Goal: Task Accomplishment & Management: Use online tool/utility

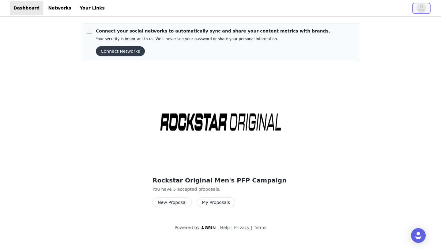
click at [416, 9] on button "button" at bounding box center [421, 8] width 17 height 10
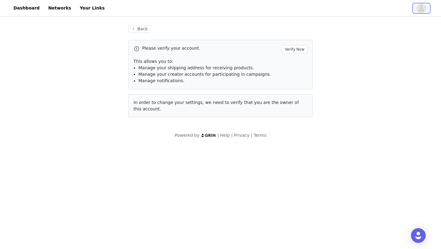
click at [416, 9] on button "button" at bounding box center [421, 8] width 17 height 10
click at [420, 10] on icon "avatar" at bounding box center [422, 8] width 6 height 10
click at [30, 8] on link "Dashboard" at bounding box center [26, 8] width 33 height 14
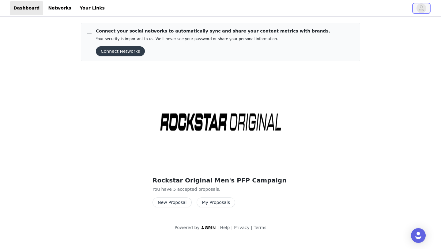
click at [421, 12] on icon "avatar" at bounding box center [422, 8] width 6 height 10
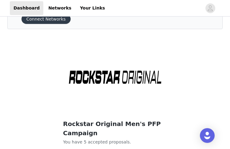
scroll to position [25, 0]
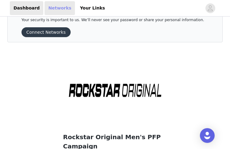
click at [54, 8] on link "Networks" at bounding box center [59, 8] width 30 height 14
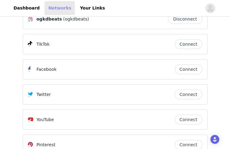
scroll to position [21, 0]
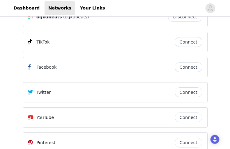
click at [189, 43] on button "Connect" at bounding box center [188, 42] width 28 height 10
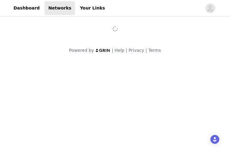
scroll to position [0, 0]
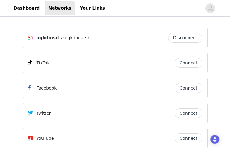
click at [182, 86] on button "Connect" at bounding box center [188, 88] width 28 height 10
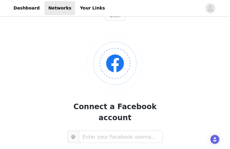
scroll to position [44, 0]
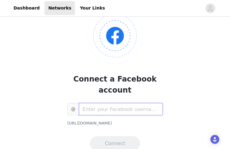
click at [100, 103] on input "text" at bounding box center [121, 109] width 84 height 12
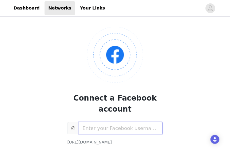
scroll to position [34, 0]
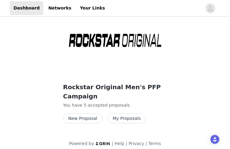
scroll to position [81, 0]
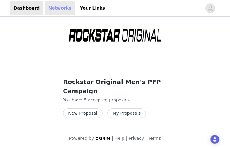
click at [56, 11] on link "Networks" at bounding box center [59, 8] width 30 height 14
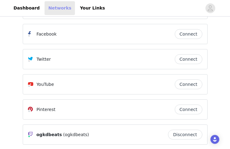
scroll to position [48, 0]
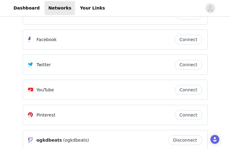
click at [184, 66] on button "Connect" at bounding box center [188, 65] width 28 height 10
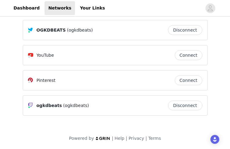
scroll to position [0, 0]
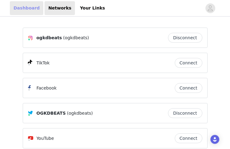
click at [25, 13] on link "Dashboard" at bounding box center [26, 8] width 33 height 14
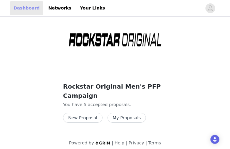
scroll to position [76, 0]
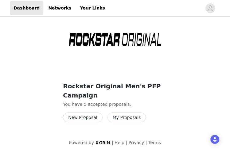
click at [93, 119] on button "New Proposal" at bounding box center [82, 117] width 39 height 10
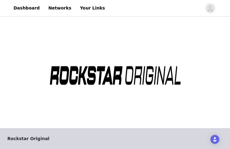
click at [213, 134] on header "Rockstar Original" at bounding box center [115, 138] width 230 height 21
click at [214, 138] on img "Open Intercom Messenger" at bounding box center [214, 139] width 5 height 5
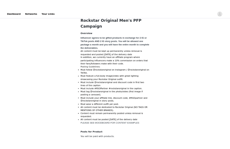
scroll to position [268, 0]
